Goal: Transaction & Acquisition: Download file/media

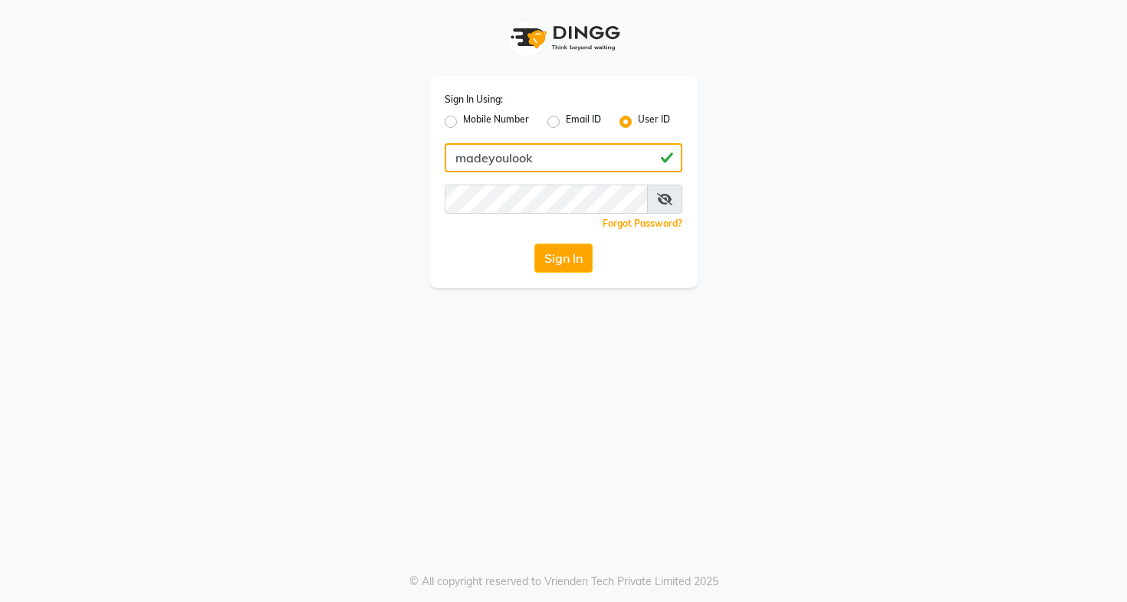
type input "madeyoulook"
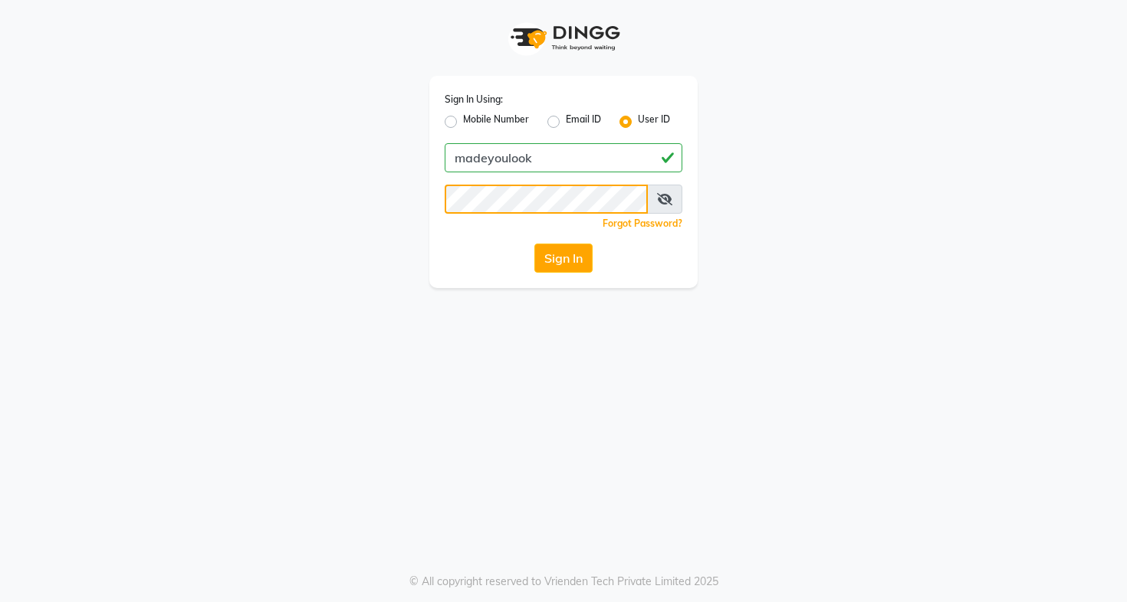
click at [563, 258] on button "Sign In" at bounding box center [563, 258] width 58 height 29
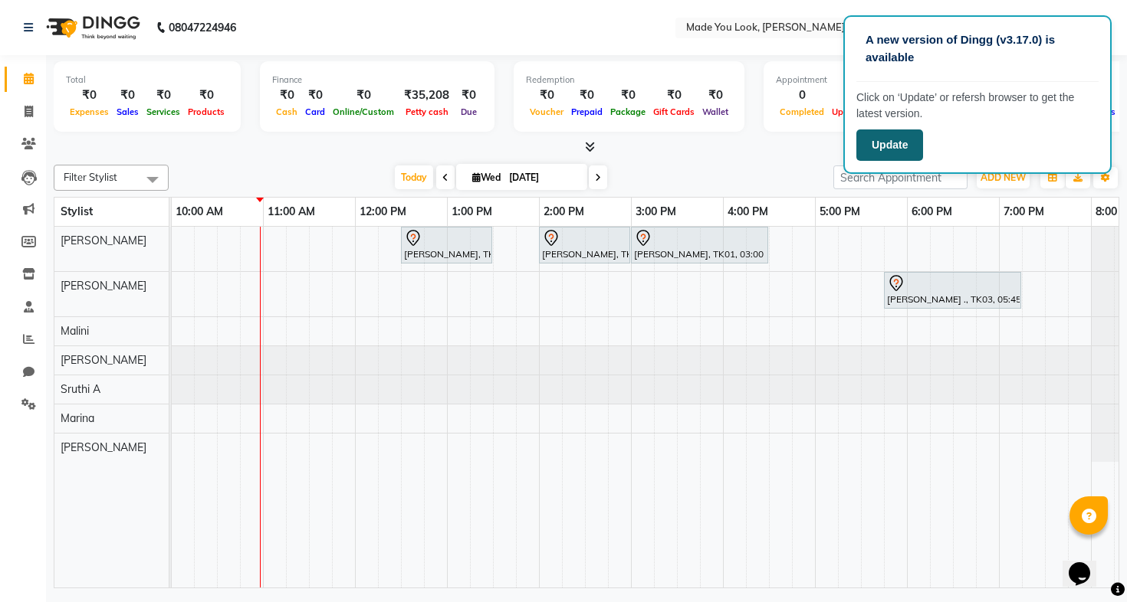
click at [885, 150] on button "Update" at bounding box center [889, 145] width 67 height 31
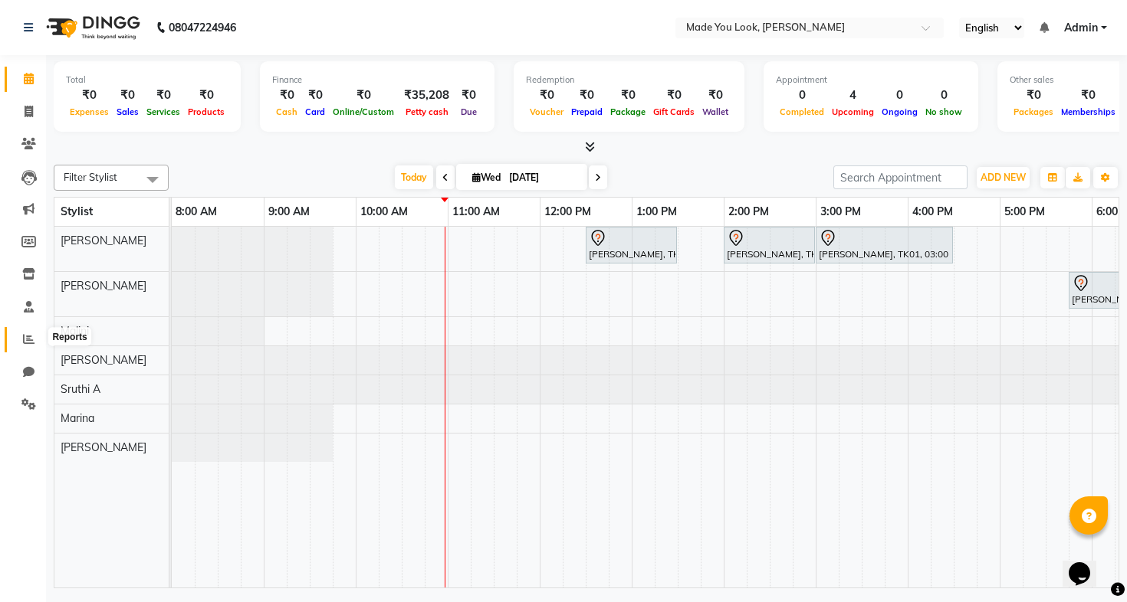
click at [34, 340] on span at bounding box center [28, 340] width 27 height 18
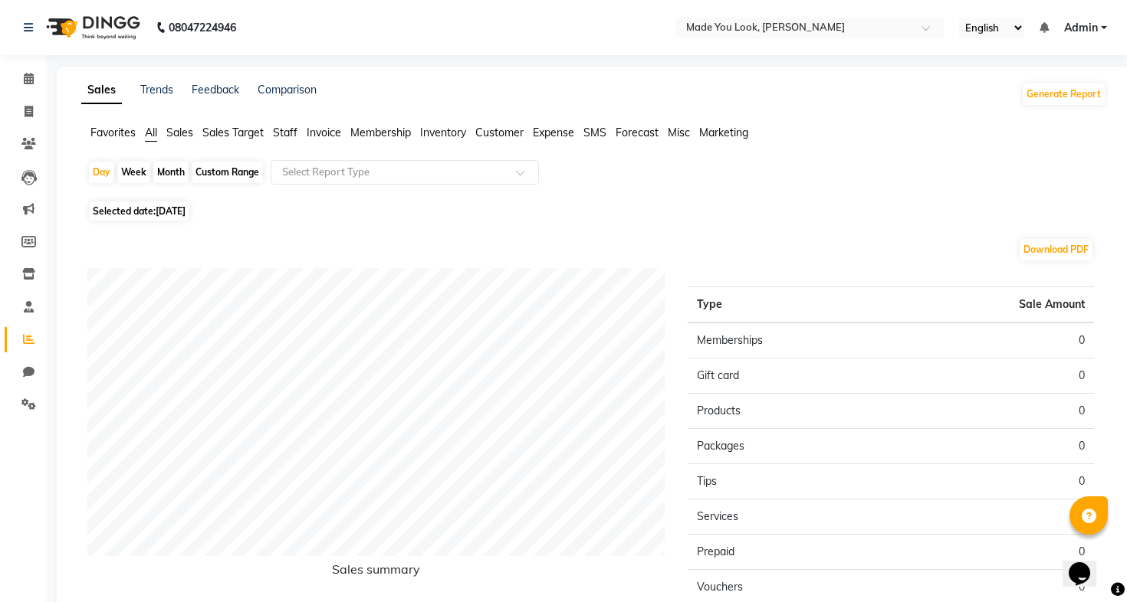
click at [323, 138] on span "Invoice" at bounding box center [324, 133] width 34 height 14
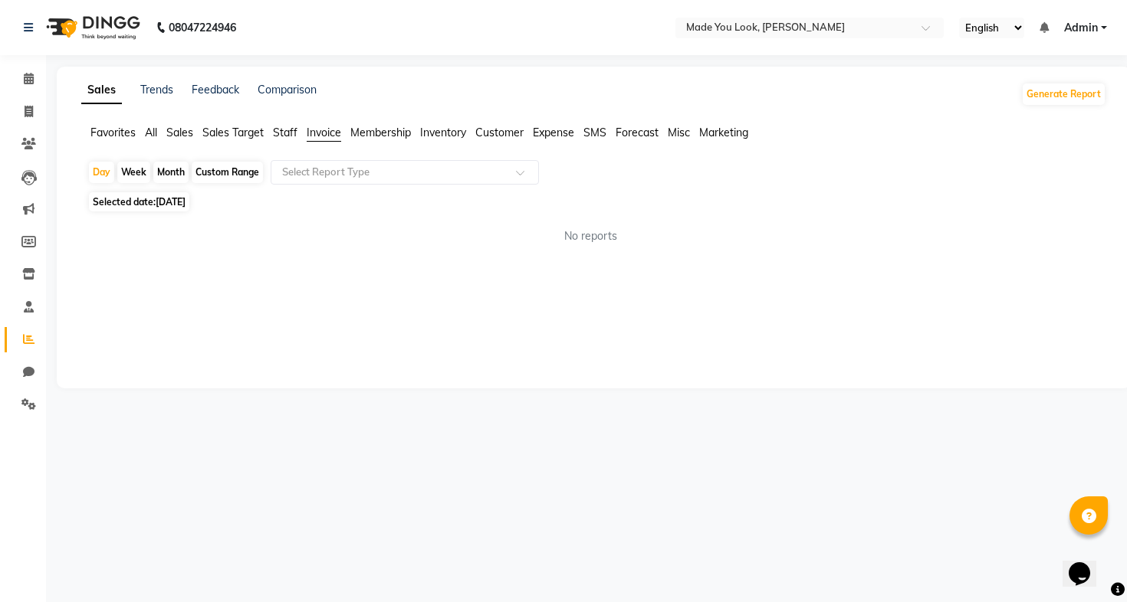
click at [247, 179] on div "Custom Range" at bounding box center [227, 172] width 71 height 21
select select "9"
select select "2025"
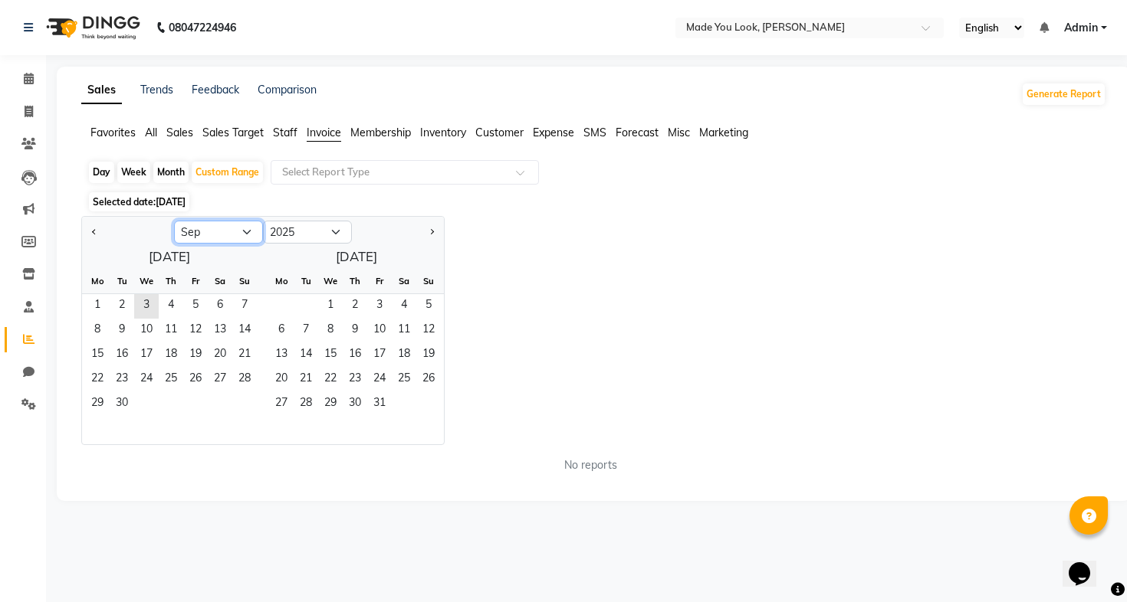
select select "8"
click at [202, 309] on span "1" at bounding box center [195, 306] width 25 height 25
click at [247, 397] on span "31" at bounding box center [244, 404] width 25 height 25
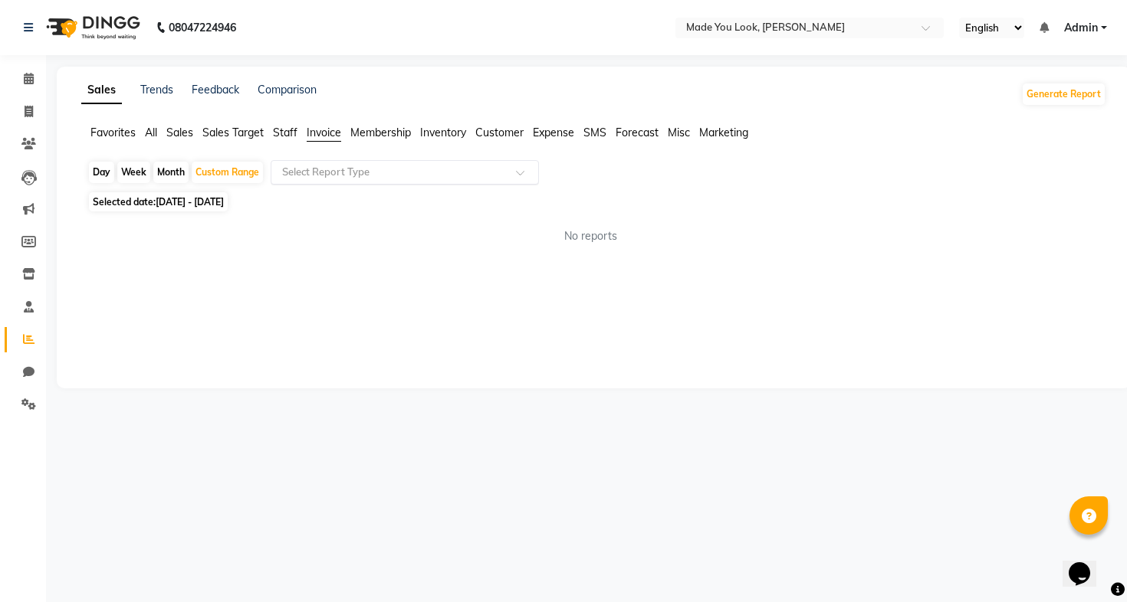
click at [367, 177] on input "text" at bounding box center [389, 172] width 221 height 15
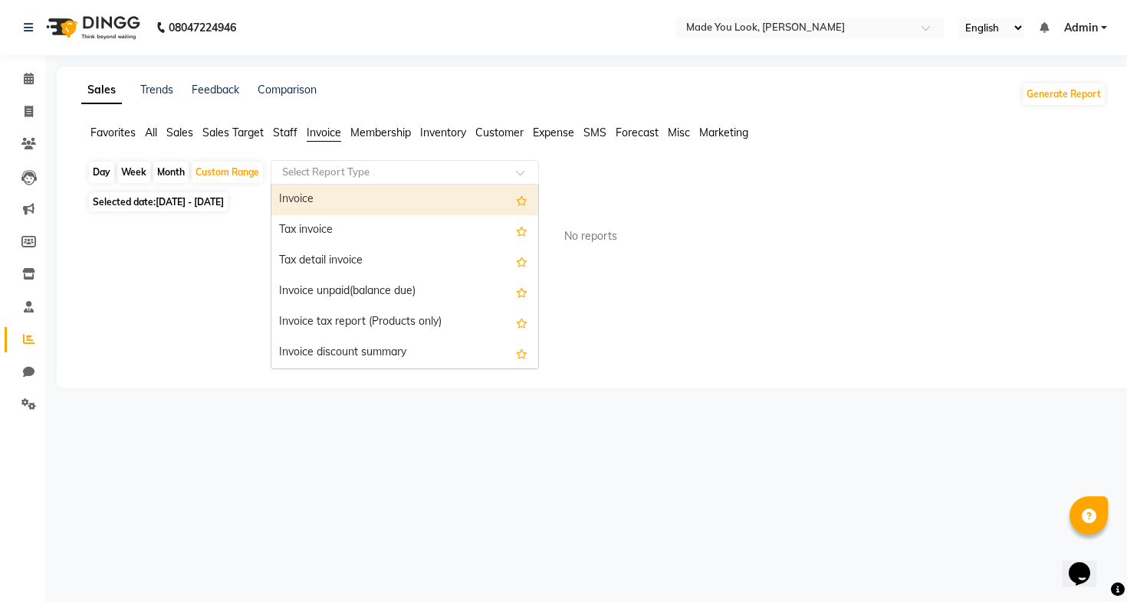
click at [363, 202] on div "Invoice" at bounding box center [404, 200] width 267 height 31
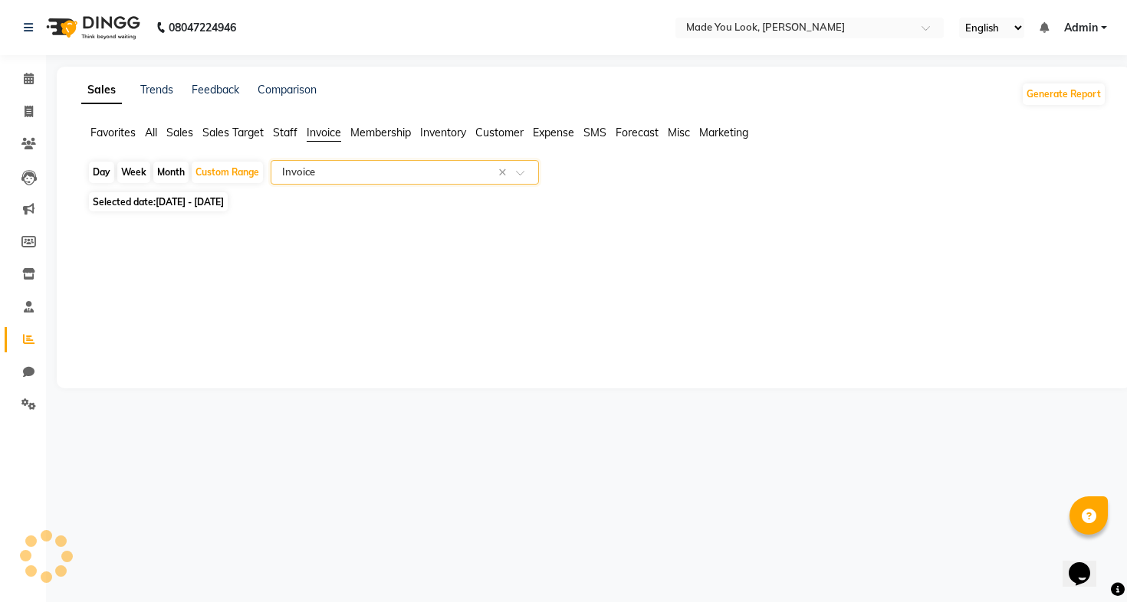
select select "full_report"
select select "csv"
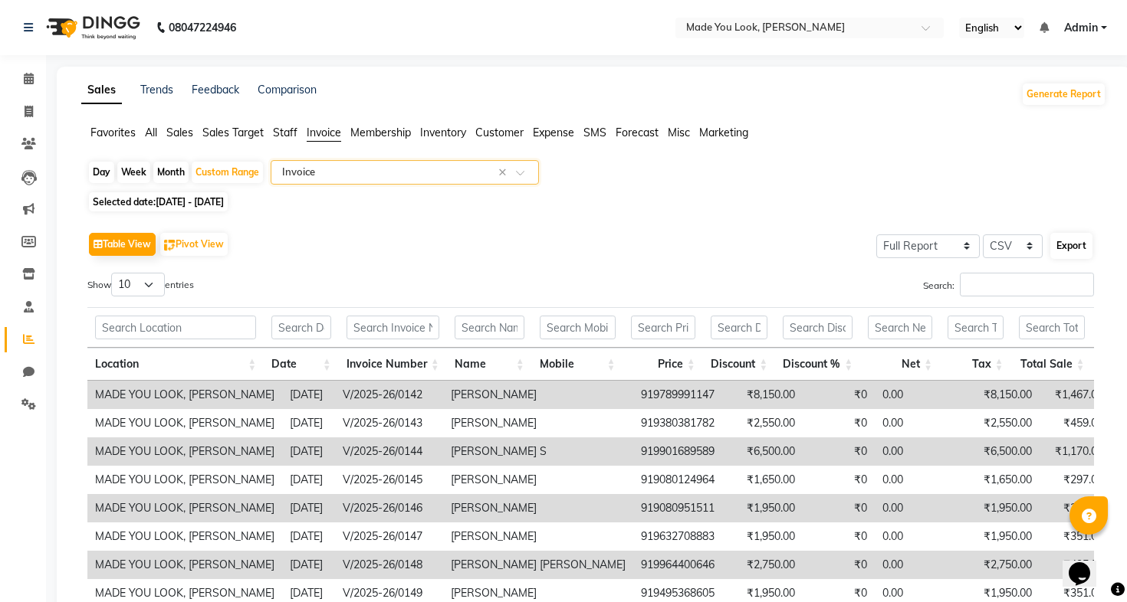
click at [1064, 246] on button "Export" at bounding box center [1071, 246] width 42 height 26
click at [1090, 31] on span "Admin" at bounding box center [1081, 28] width 34 height 16
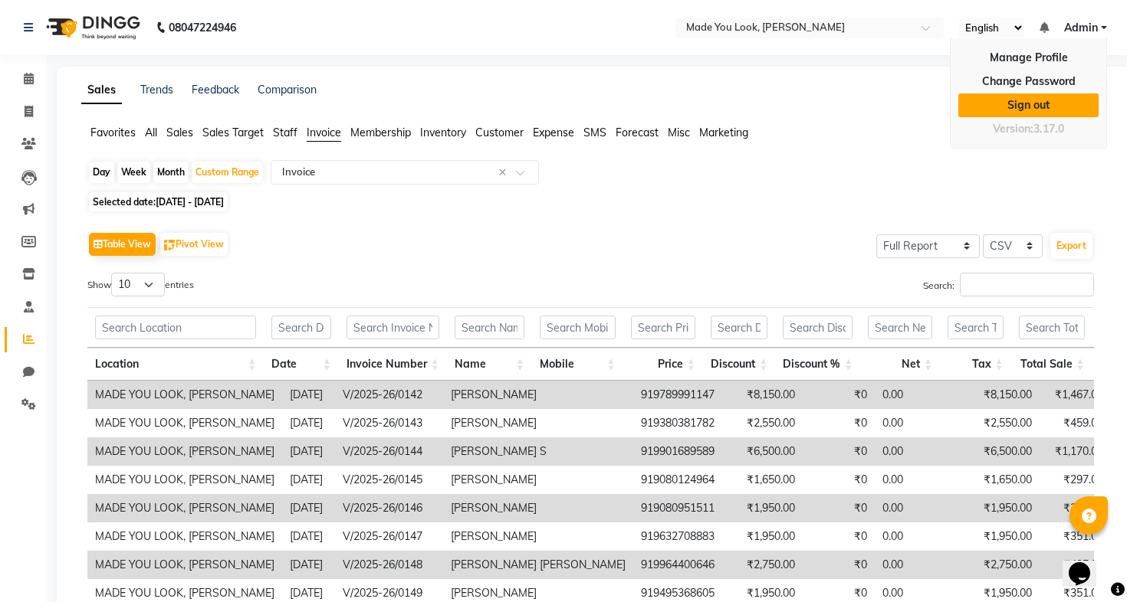
click at [1054, 99] on link "Sign out" at bounding box center [1028, 106] width 140 height 24
